Goal: Task Accomplishment & Management: Manage account settings

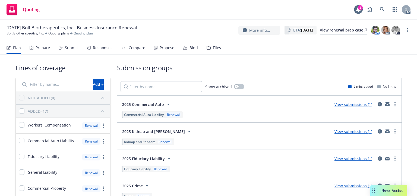
click at [215, 49] on div "Files" at bounding box center [217, 48] width 8 height 4
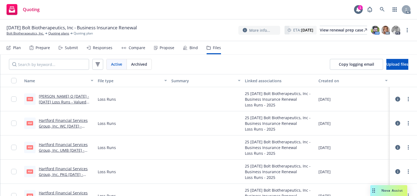
click at [213, 48] on div "Files" at bounding box center [217, 48] width 8 height 4
click at [387, 62] on button "Upload files" at bounding box center [398, 64] width 22 height 11
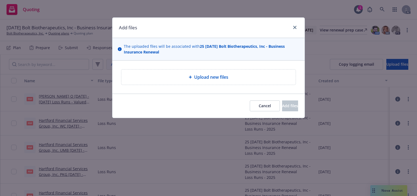
click at [206, 79] on span "Upload new files" at bounding box center [211, 77] width 34 height 7
